Goal: Find specific page/section: Find specific page/section

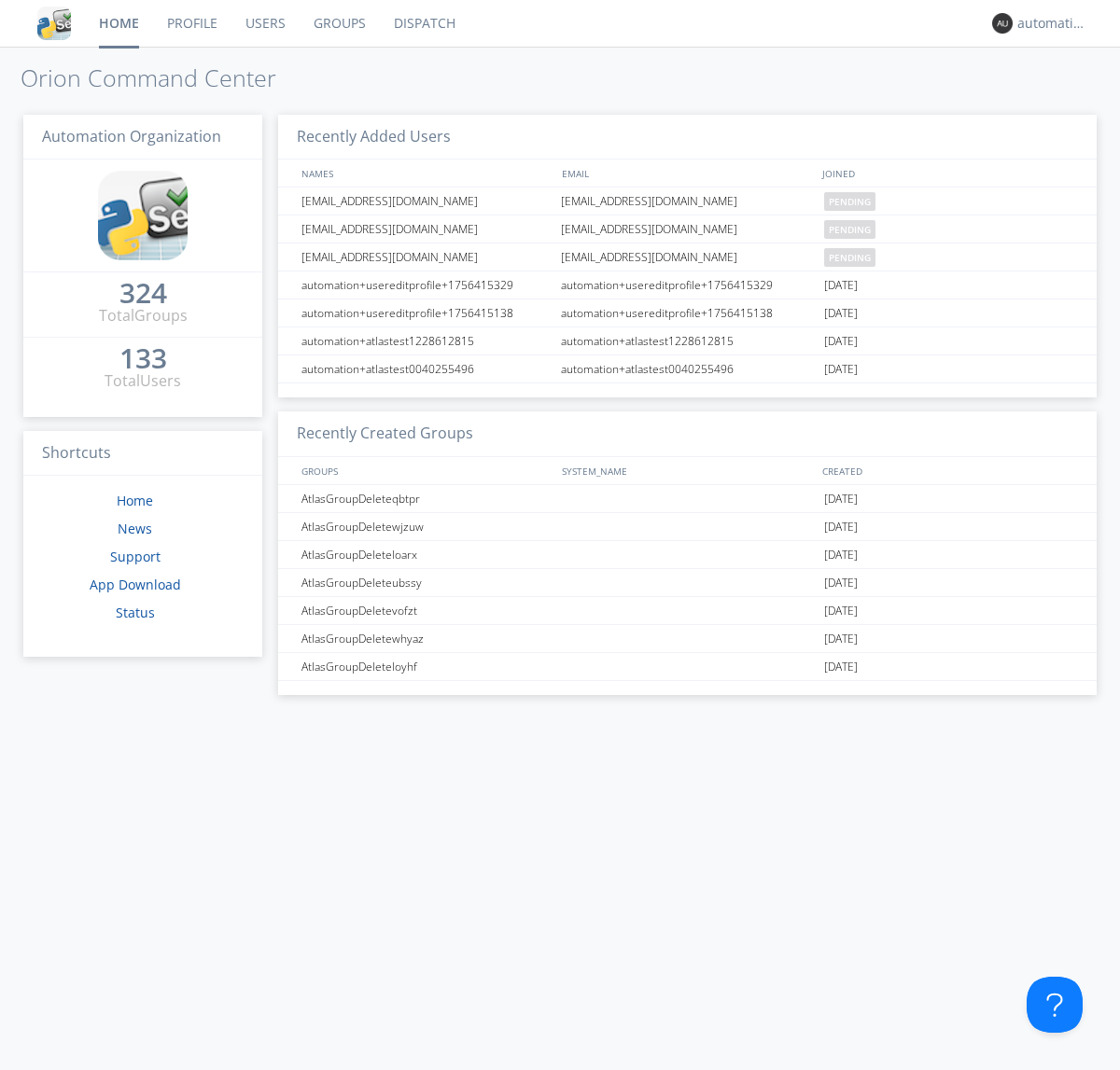
click at [423, 23] on link "Dispatch" at bounding box center [424, 23] width 89 height 47
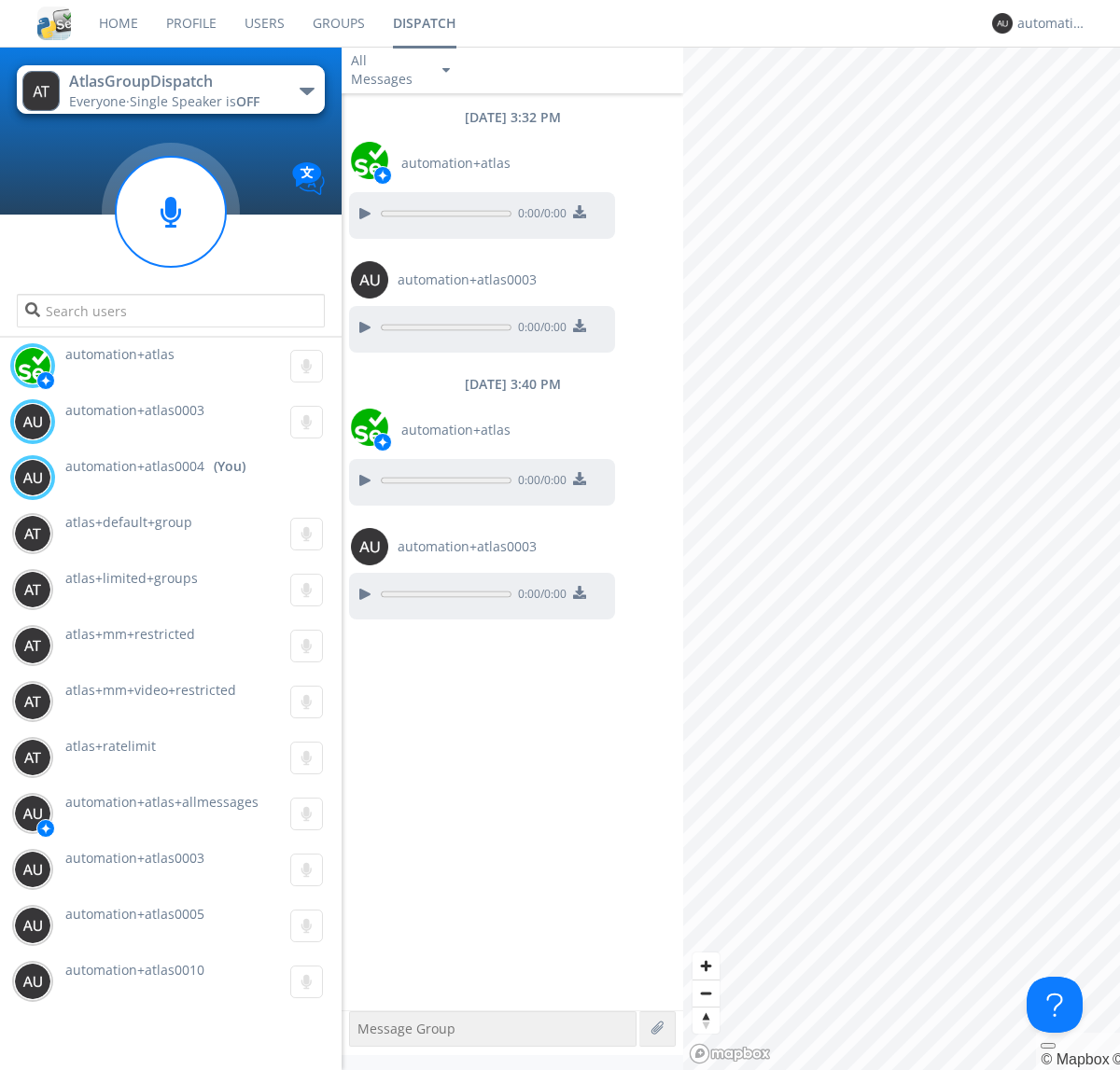
click at [306, 90] on div "button" at bounding box center [307, 91] width 15 height 8
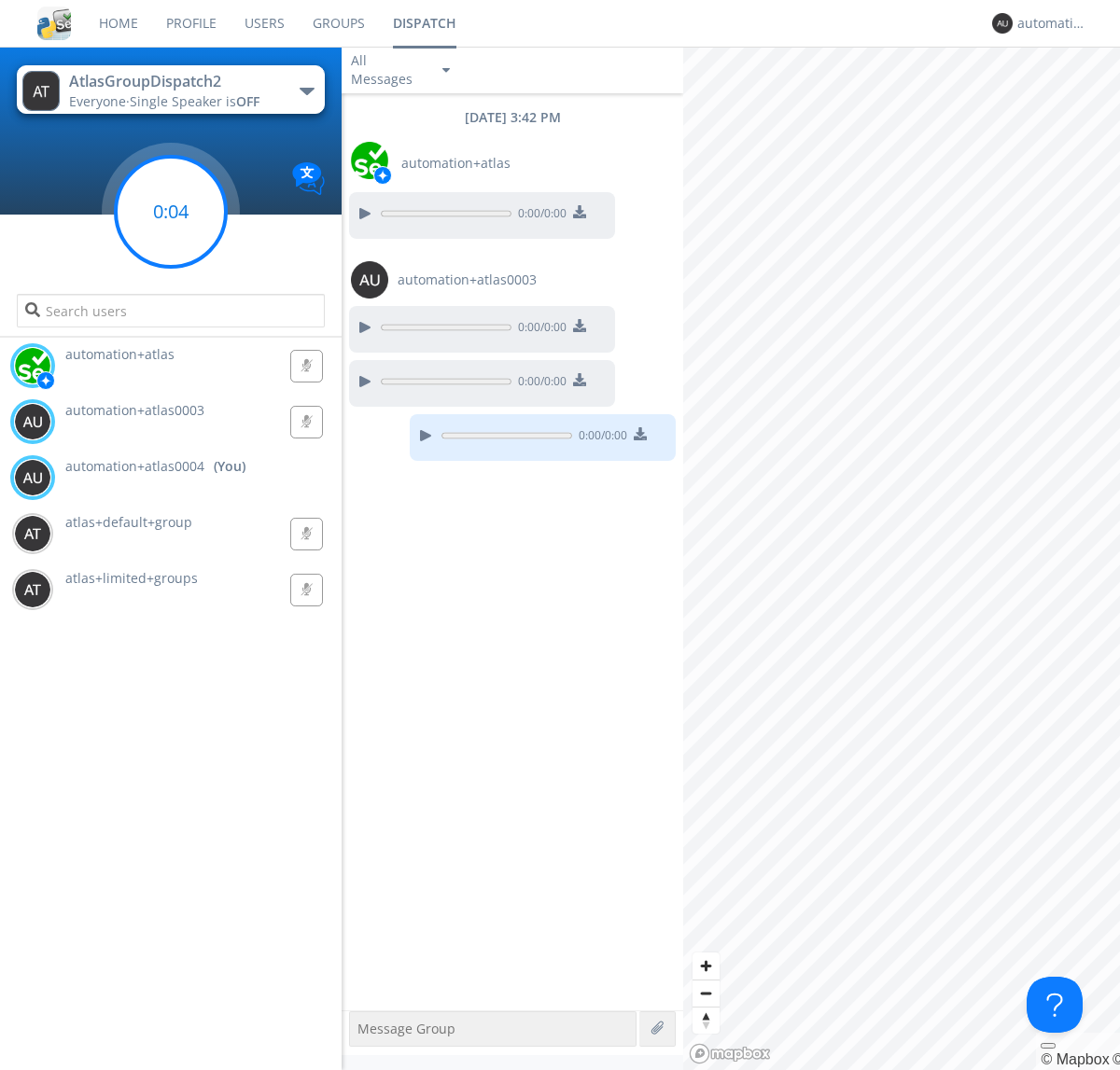
click at [171, 212] on g at bounding box center [170, 211] width 110 height 110
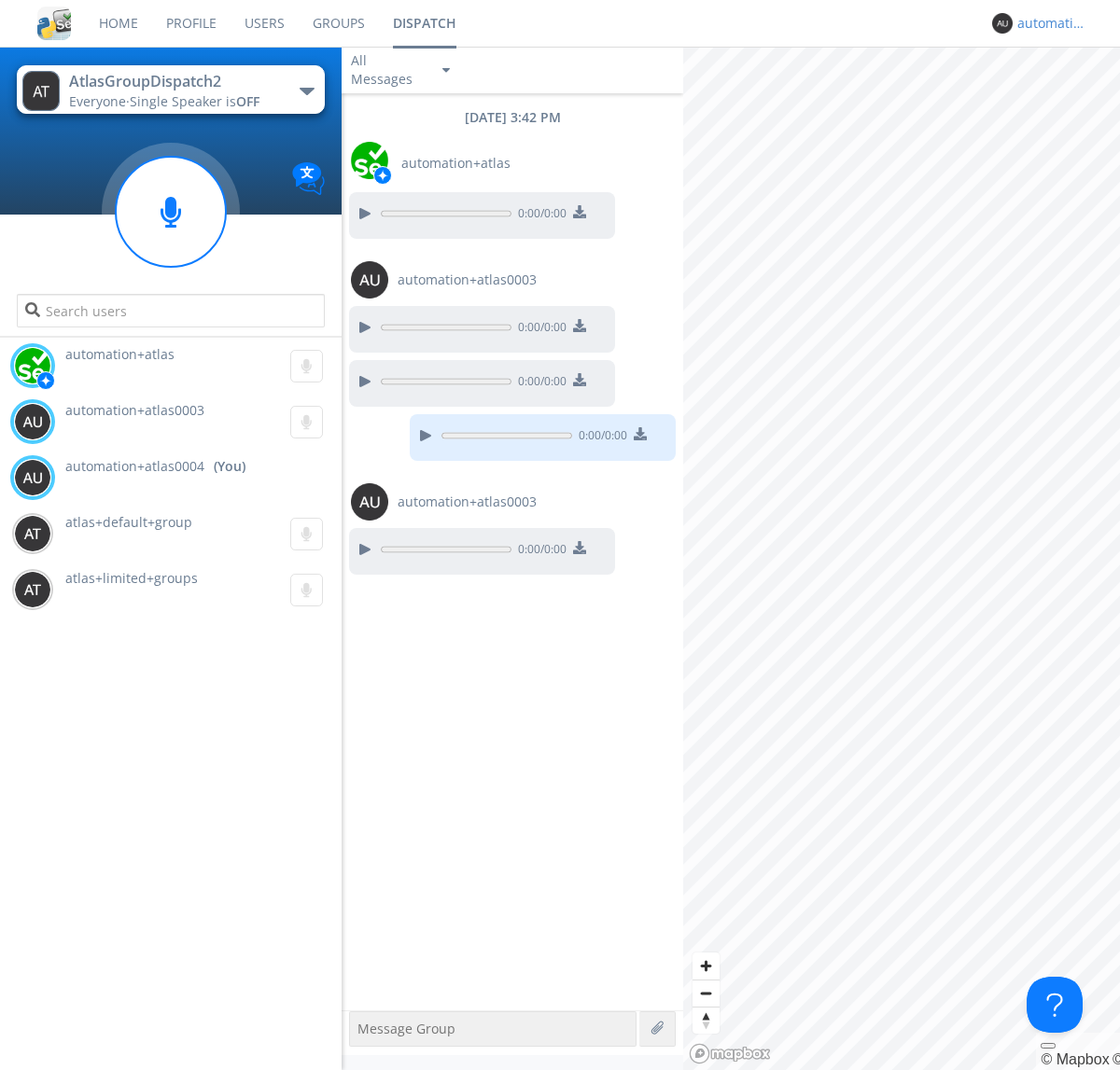
click at [1048, 23] on div "automation+atlas0004" at bounding box center [1052, 23] width 70 height 19
